Goal: Book appointment/travel/reservation

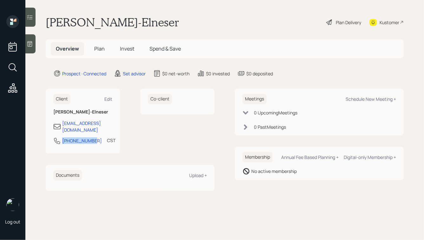
drag, startPoint x: 93, startPoint y: 140, endPoint x: 59, endPoint y: 140, distance: 34.3
click at [59, 140] on div "[PHONE_NUMBER] CST Currently 2:43 PM" at bounding box center [82, 142] width 59 height 11
copy div "[PHONE_NUMBER]"
click at [369, 97] on div "Schedule New Meeting +" at bounding box center [371, 99] width 50 height 6
select select "round-[PERSON_NAME]"
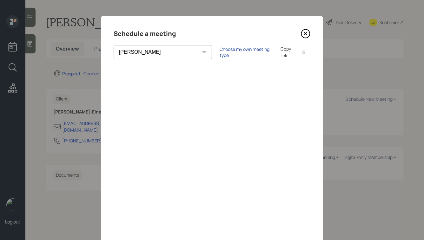
click at [220, 51] on div "Choose my own meeting type" at bounding box center [246, 52] width 53 height 12
